Goal: Check status: Check status

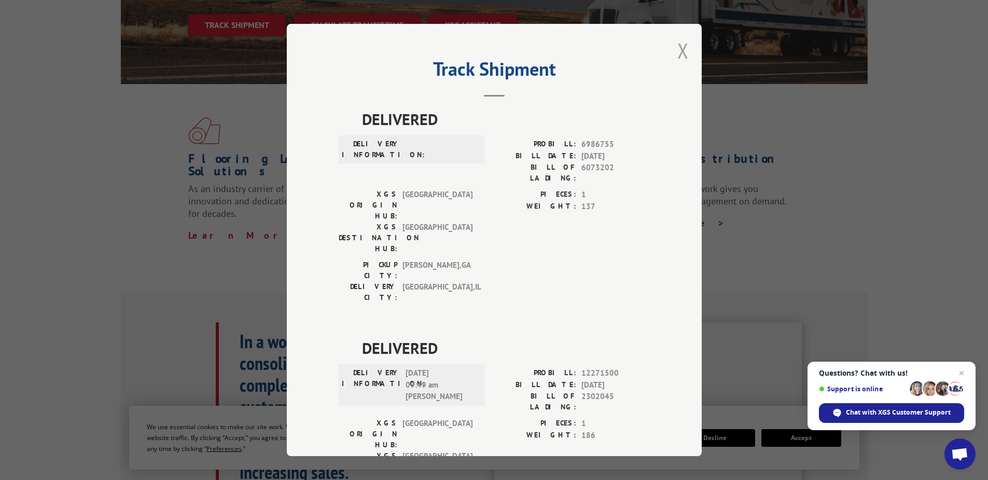
click at [681, 50] on button "Close modal" at bounding box center [682, 50] width 11 height 27
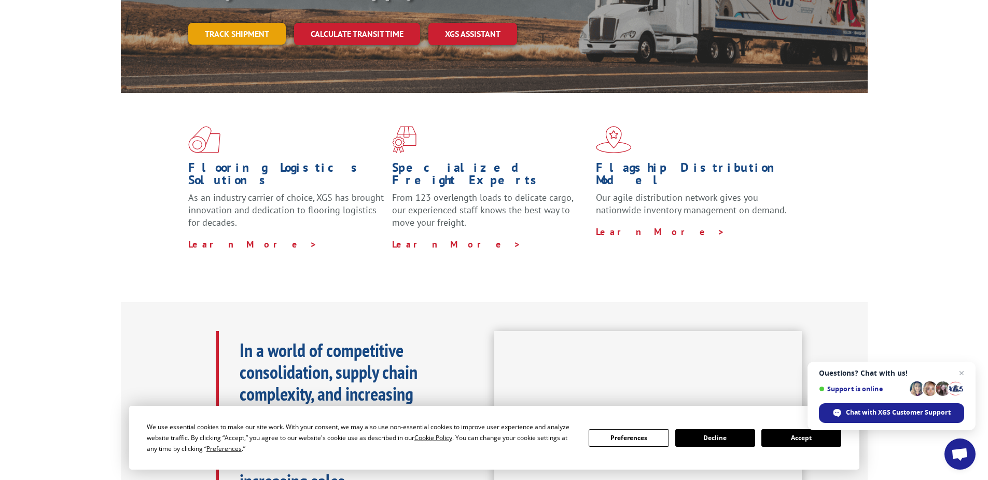
click at [234, 23] on link "Track shipment" at bounding box center [236, 34] width 97 height 22
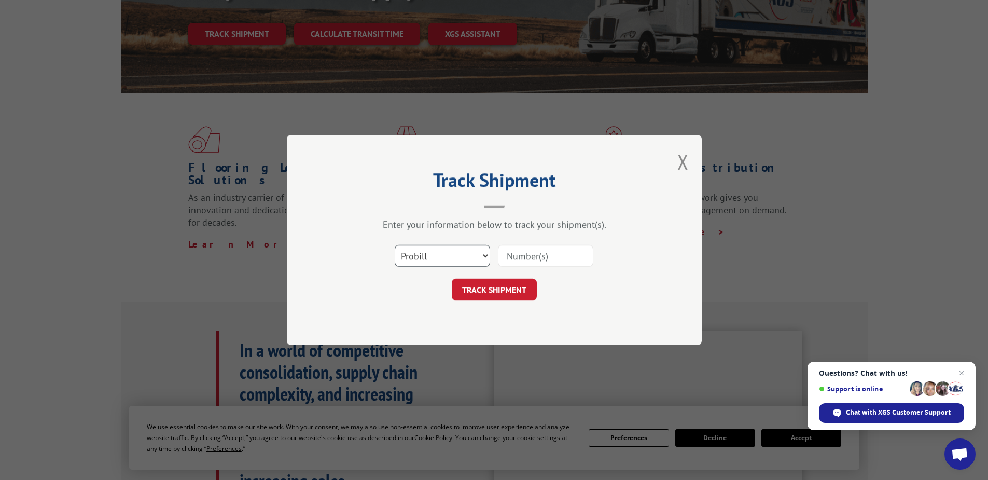
click at [424, 253] on select "Select category... Probill BOL PO" at bounding box center [442, 256] width 95 height 22
select select "po"
click at [395, 245] on select "Select category... Probill BOL PO" at bounding box center [442, 256] width 95 height 22
click at [517, 253] on input at bounding box center [545, 256] width 95 height 22
paste input "17513061"
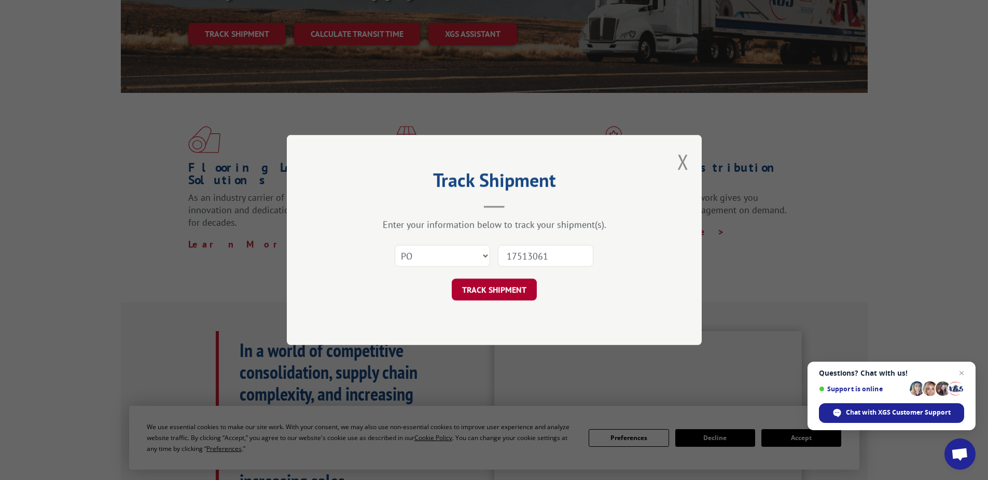
type input "17513061"
click at [488, 286] on button "TRACK SHIPMENT" at bounding box center [494, 289] width 85 height 22
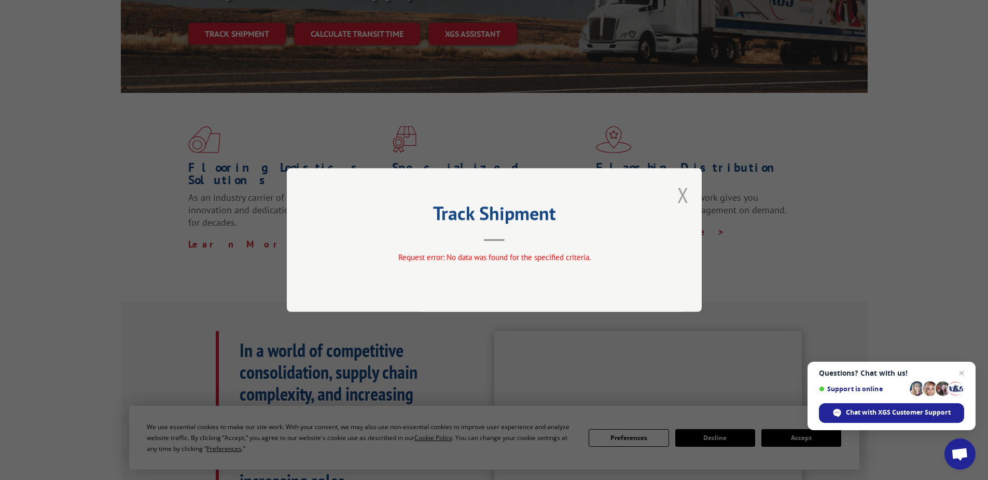
click at [685, 195] on button "Close modal" at bounding box center [682, 194] width 11 height 27
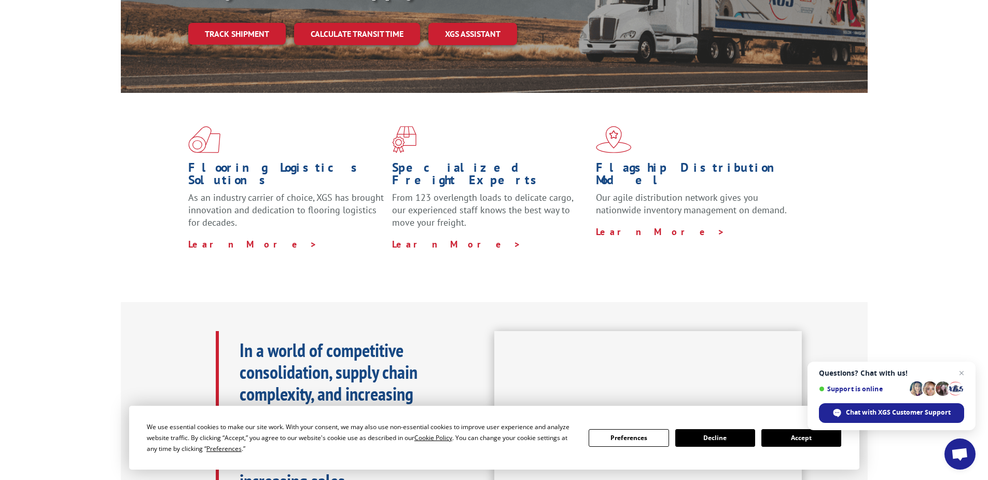
click at [246, 23] on link "Track shipment" at bounding box center [236, 34] width 97 height 22
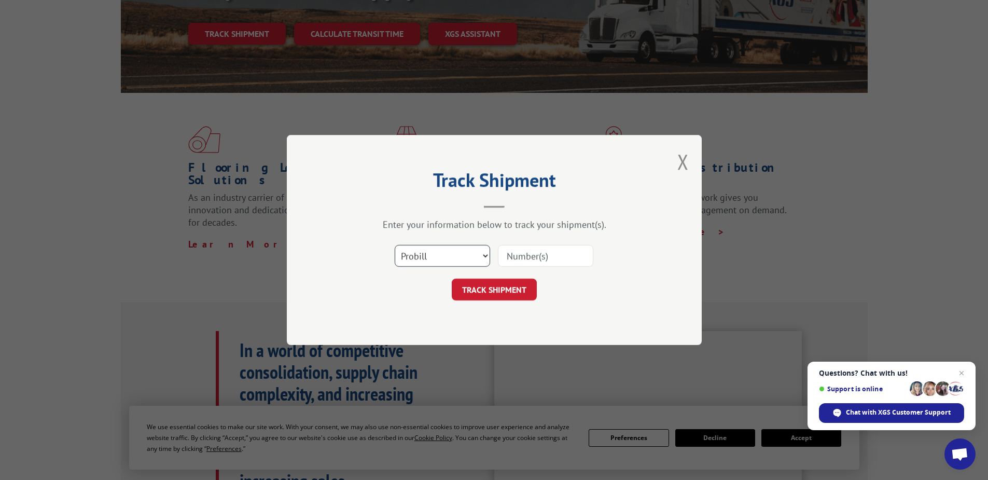
drag, startPoint x: 415, startPoint y: 252, endPoint x: 416, endPoint y: 263, distance: 11.0
click at [415, 252] on select "Select category... Probill BOL PO" at bounding box center [442, 256] width 95 height 22
select select "po"
click at [395, 245] on select "Select category... Probill BOL PO" at bounding box center [442, 256] width 95 height 22
click at [522, 244] on div at bounding box center [545, 256] width 95 height 24
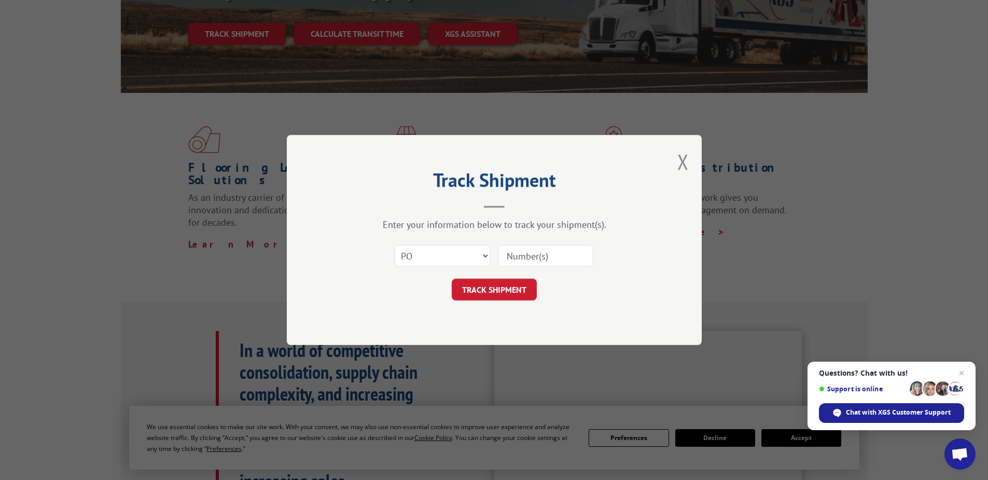
click at [504, 257] on input at bounding box center [545, 256] width 95 height 22
paste input "05535210"
type input "05535210"
click at [488, 282] on button "TRACK SHIPMENT" at bounding box center [494, 289] width 85 height 22
